Goal: Task Accomplishment & Management: Manage account settings

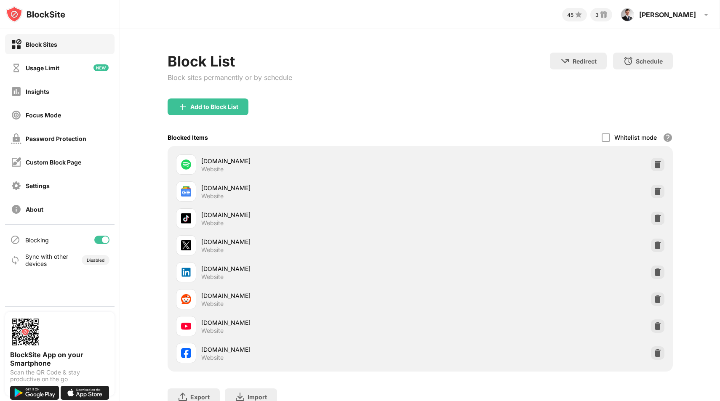
click at [659, 298] on div at bounding box center [657, 299] width 13 height 13
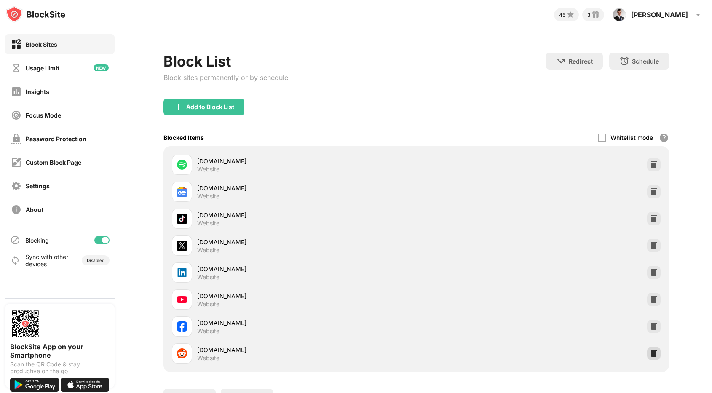
click at [647, 357] on div at bounding box center [653, 353] width 13 height 13
